Goal: Transaction & Acquisition: Purchase product/service

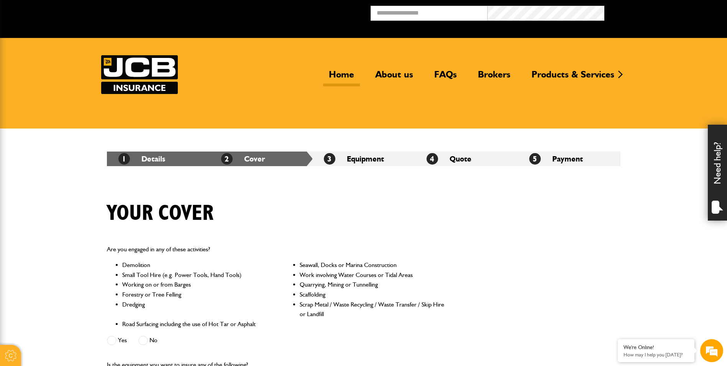
click at [345, 77] on link "Home" at bounding box center [341, 78] width 37 height 18
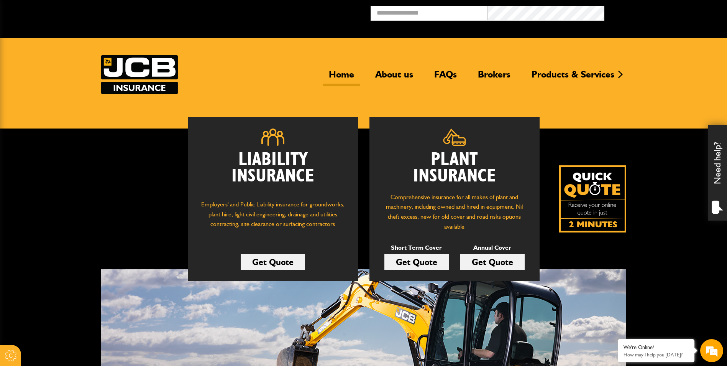
click at [424, 262] on link "Get Quote" at bounding box center [416, 262] width 64 height 16
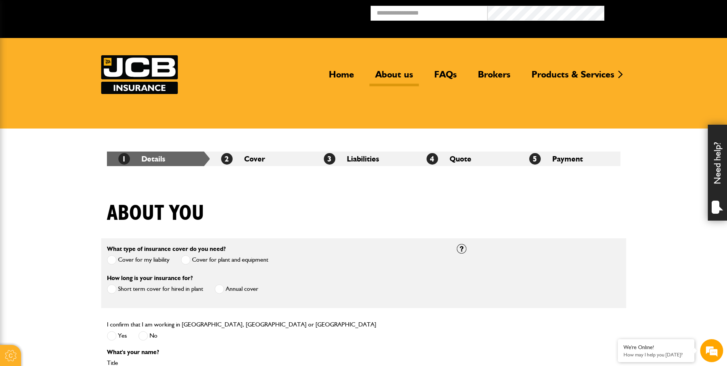
drag, startPoint x: 341, startPoint y: 73, endPoint x: 375, endPoint y: 76, distance: 34.6
click at [341, 73] on link "Home" at bounding box center [341, 78] width 37 height 18
